Goal: Information Seeking & Learning: Check status

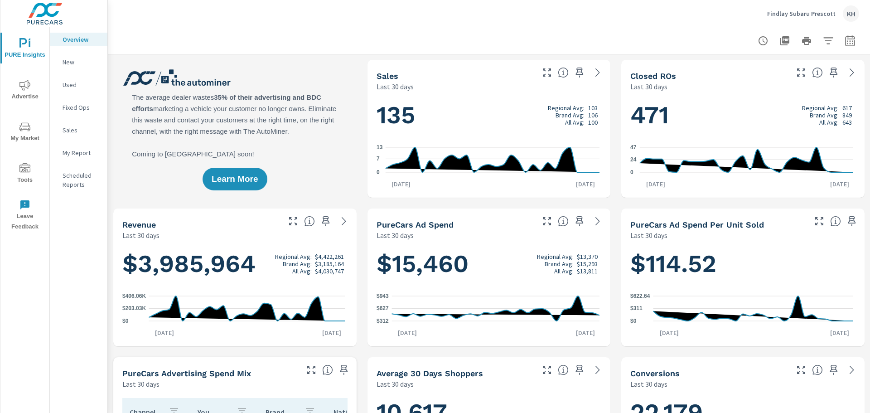
click at [27, 87] on icon "nav menu" at bounding box center [24, 85] width 11 height 10
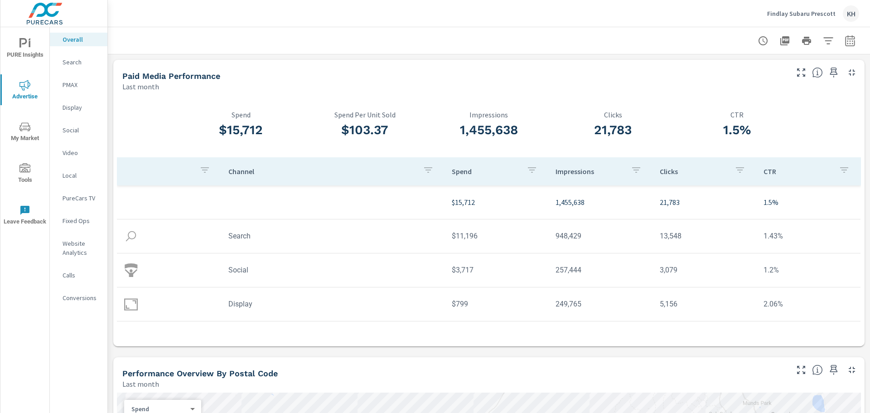
click at [74, 109] on p "Display" at bounding box center [82, 107] width 38 height 9
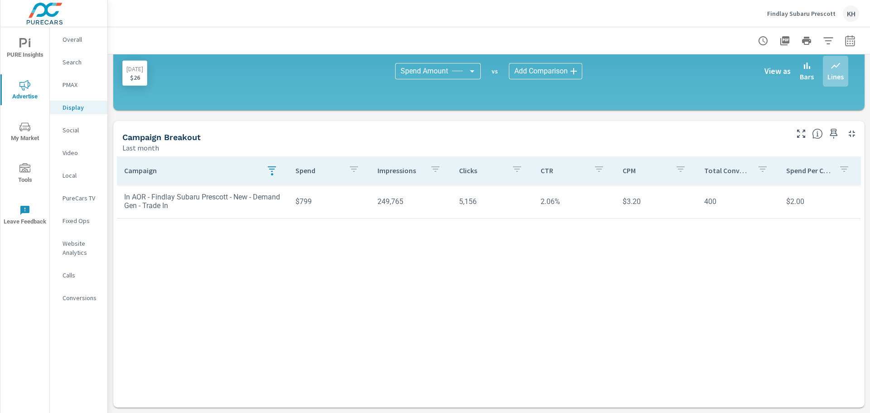
scroll to position [146, 0]
